Goal: Browse casually

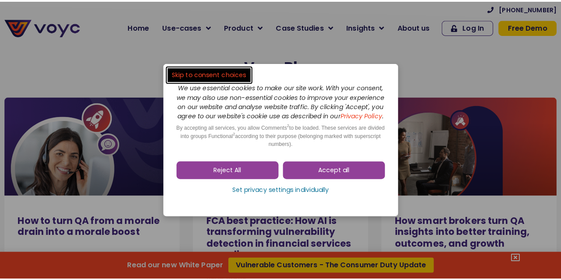
scroll to position [5421, 0]
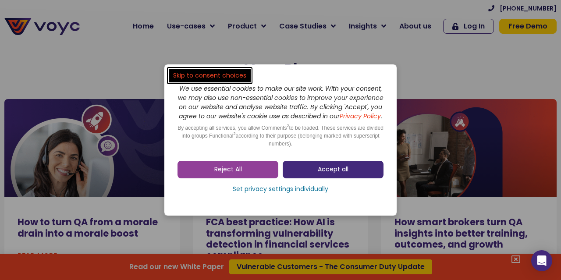
click at [324, 178] on link "Accept all" at bounding box center [332, 170] width 101 height 18
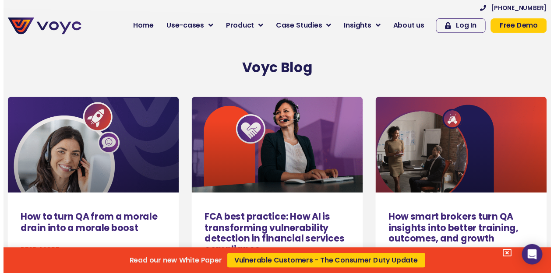
scroll to position [5406, 0]
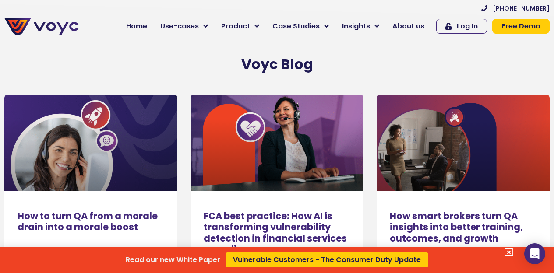
click at [267, 25] on div "Read our new White Paper Vulnerable Customers - The Consumer Duty Update" at bounding box center [277, 136] width 554 height 273
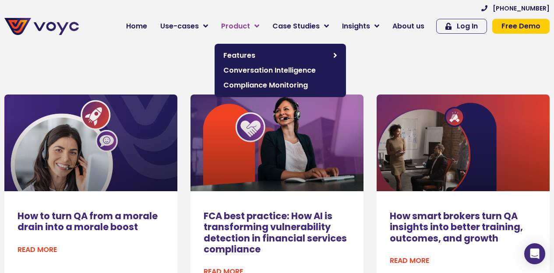
click at [259, 25] on icon at bounding box center [256, 26] width 5 height 8
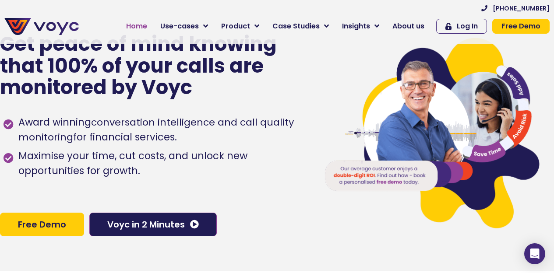
click at [147, 23] on span "Home" at bounding box center [136, 26] width 21 height 11
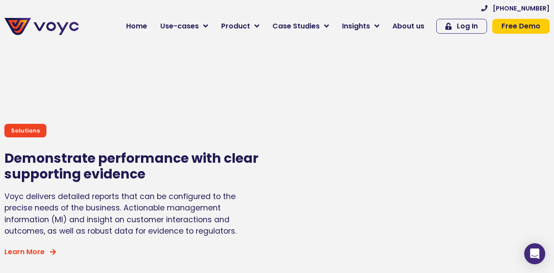
scroll to position [3066, 0]
